Goal: Information Seeking & Learning: Find specific fact

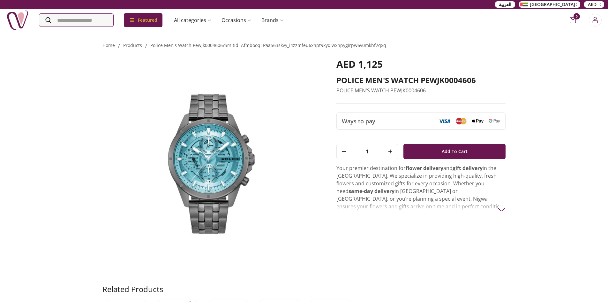
click at [427, 49] on ol "Home / products / police men's watch pewjk0004606?srsltid=afmbooqi paa563skvy_i…" at bounding box center [303, 45] width 403 height 8
click at [427, 78] on h2 "POLICE MEN'S WATCH PEWJK0004606" at bounding box center [420, 80] width 169 height 10
click at [422, 78] on h2 "POLICE MEN'S WATCH PEWJK0004606" at bounding box center [420, 80] width 169 height 10
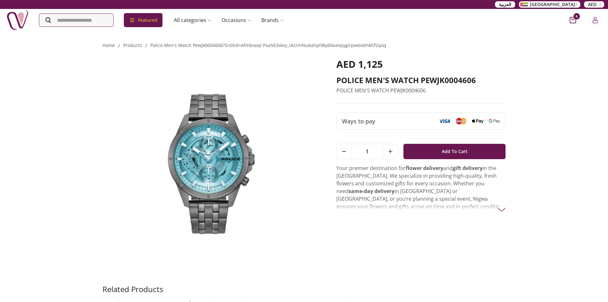
click at [496, 205] on p "Your premier destination for flower delivery and gift delivery in the [GEOGRAPH…" at bounding box center [420, 206] width 169 height 84
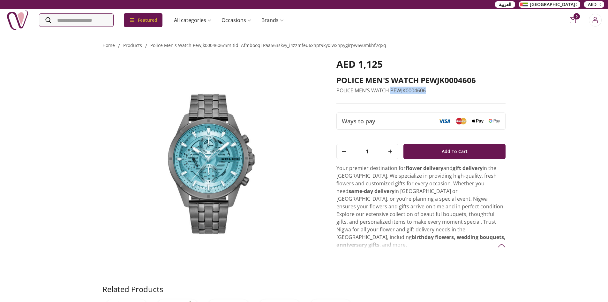
drag, startPoint x: 390, startPoint y: 88, endPoint x: 434, endPoint y: 87, distance: 44.4
click at [434, 87] on p "POLICE MEN'S WATCH PEWJK0004606" at bounding box center [420, 90] width 169 height 8
drag, startPoint x: 409, startPoint y: 88, endPoint x: 379, endPoint y: 85, distance: 30.4
click at [379, 85] on div "AED 1,125 POLICE MEN'S WATCH PEWJK0004606 POLICE MEN'S WATCH PEWJK0004606" at bounding box center [420, 80] width 169 height 45
click at [378, 90] on p "POLICE MEN'S WATCH PEWJK0004606" at bounding box center [420, 90] width 169 height 8
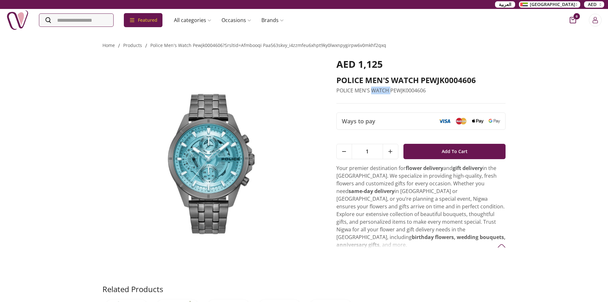
click at [378, 90] on p "POLICE MEN'S WATCH PEWJK0004606" at bounding box center [420, 90] width 169 height 8
copy p "POLICE MEN'S WATCH PEWJK0004606"
